Goal: Obtain resource: Obtain resource

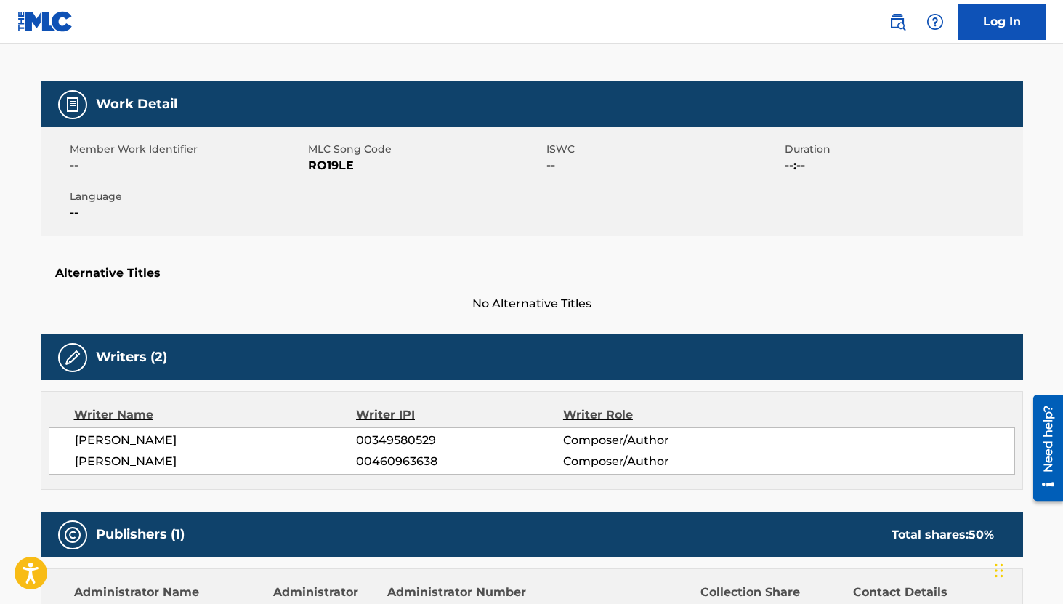
scroll to position [340, 0]
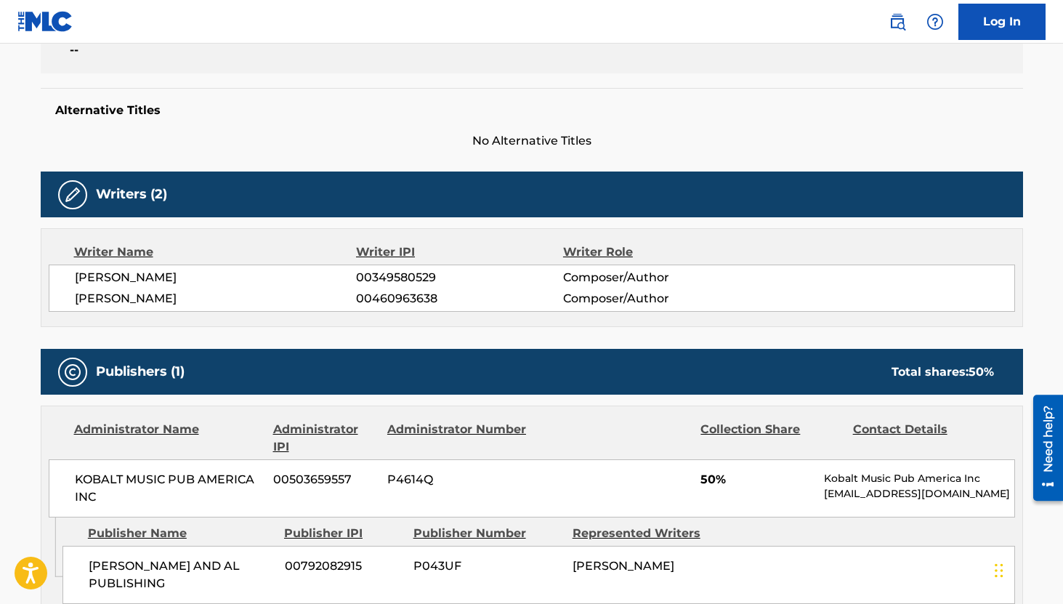
click at [409, 280] on span "00349580529" at bounding box center [459, 277] width 206 height 17
copy span "00349580529"
click at [387, 298] on span "00460963638" at bounding box center [459, 298] width 206 height 17
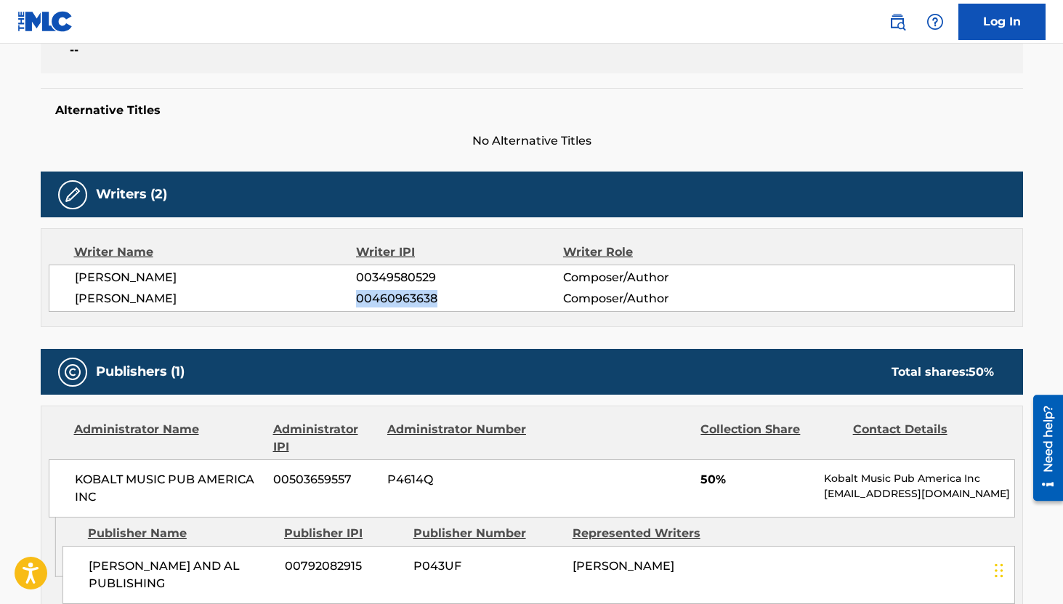
copy span "00460963638"
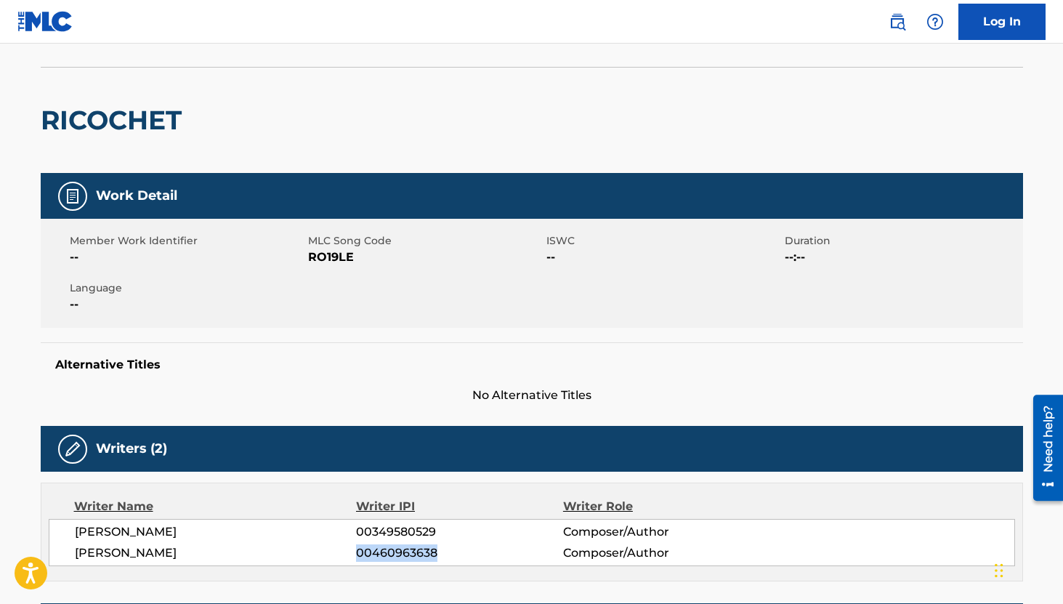
scroll to position [47, 0]
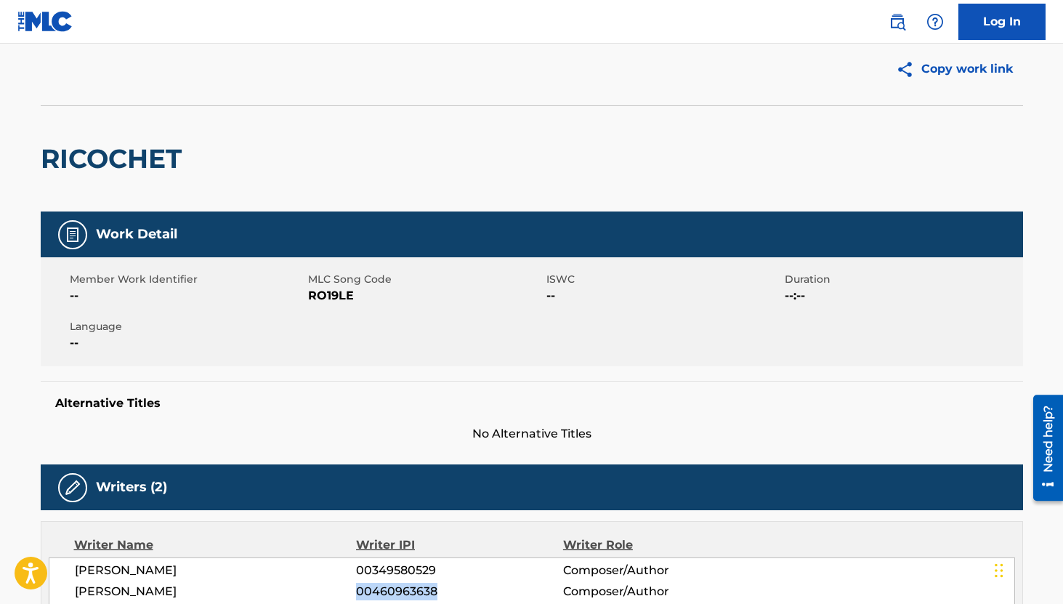
click at [328, 299] on span "RO19LE" at bounding box center [425, 295] width 235 height 17
copy span "RO19LE"
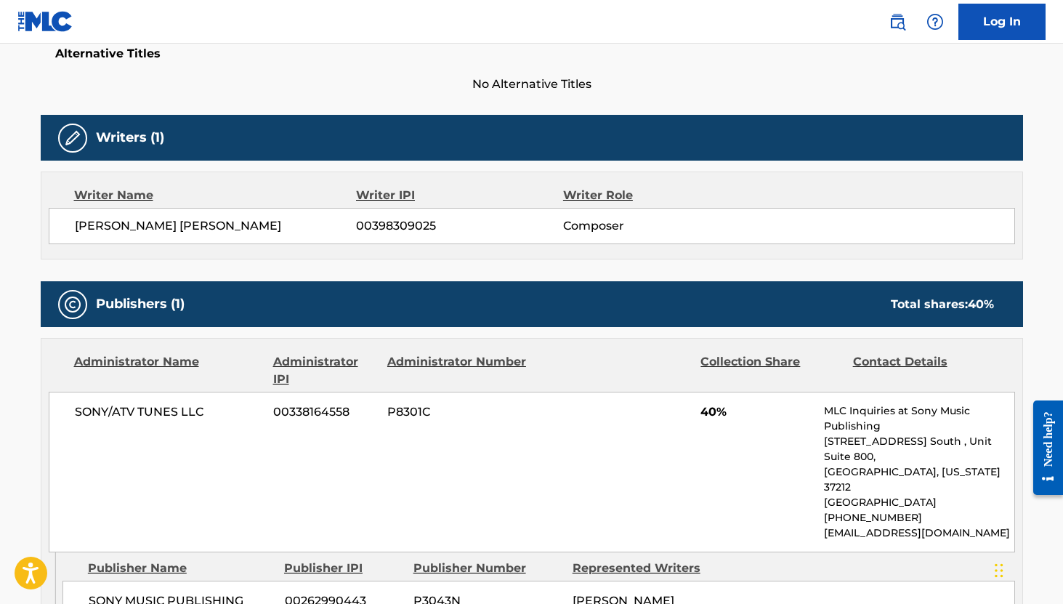
drag, startPoint x: 350, startPoint y: 224, endPoint x: 70, endPoint y: 226, distance: 279.1
click at [70, 226] on div "THOMAS JEAN MOHAMED RABEH HORECZKO 00398309025 Composer" at bounding box center [532, 226] width 966 height 36
copy span "THOMAS JEAN MOHAMED RABEH HORECZKO"
click at [405, 222] on span "00398309025" at bounding box center [459, 225] width 206 height 17
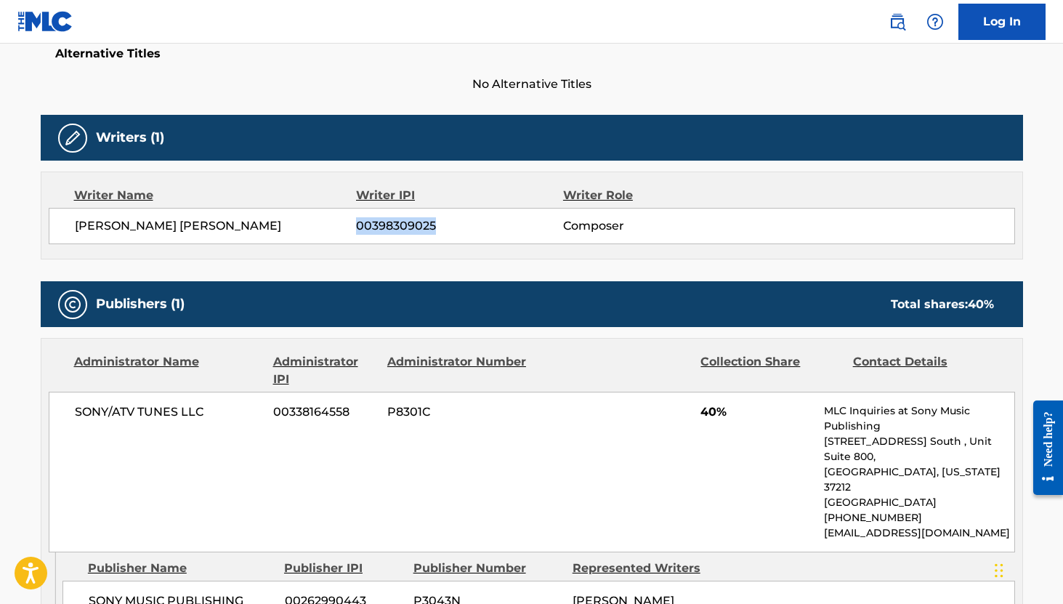
copy span "00398309025"
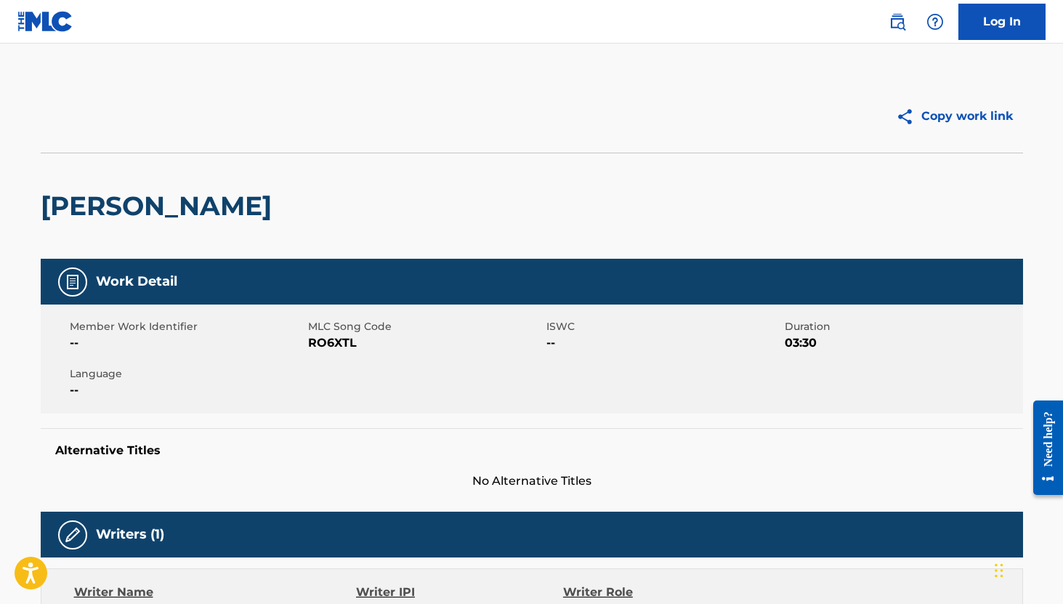
click at [334, 339] on span "RO6XTL" at bounding box center [425, 342] width 235 height 17
copy span "RO6XTL"
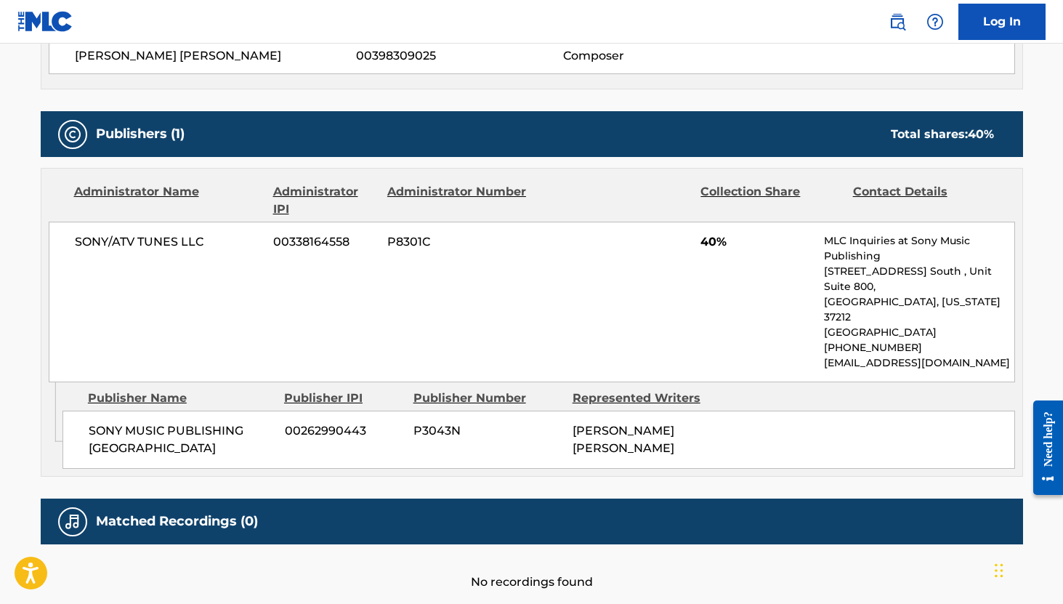
scroll to position [631, 0]
